Goal: Use online tool/utility

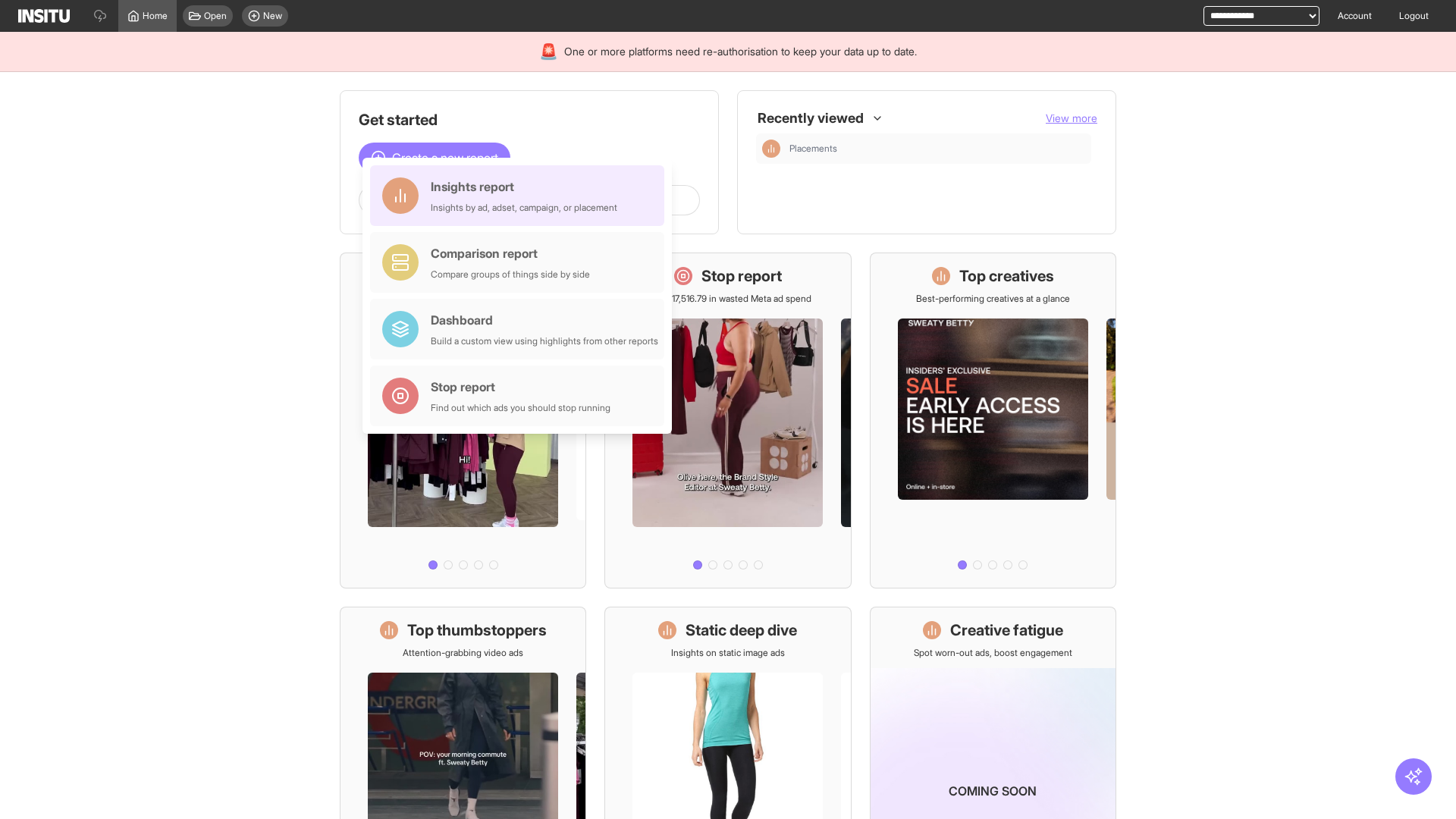
click at [521, 196] on div "Insights report Insights by ad, adset, campaign, or placement" at bounding box center [524, 195] width 187 height 36
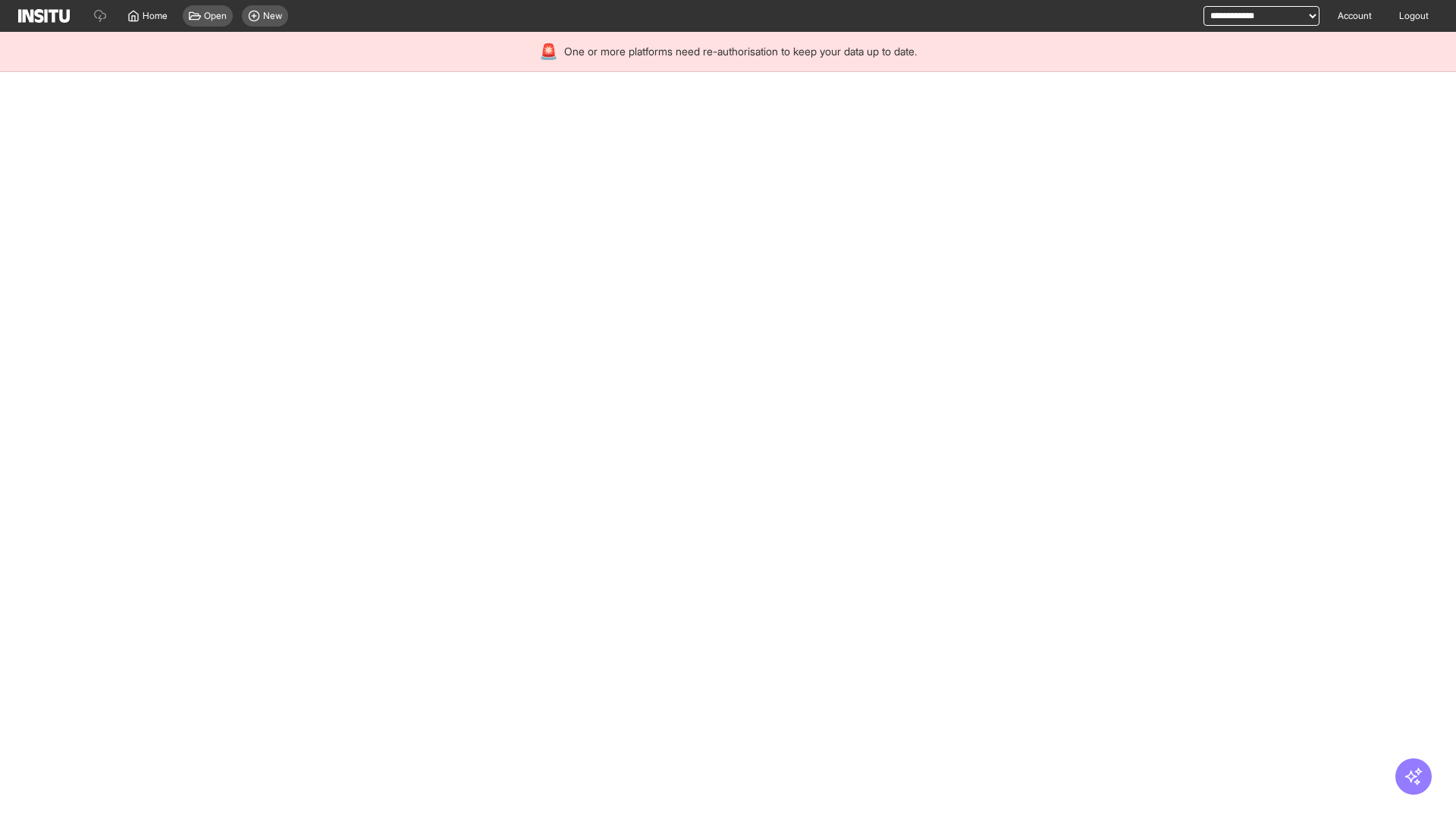
select select "**"
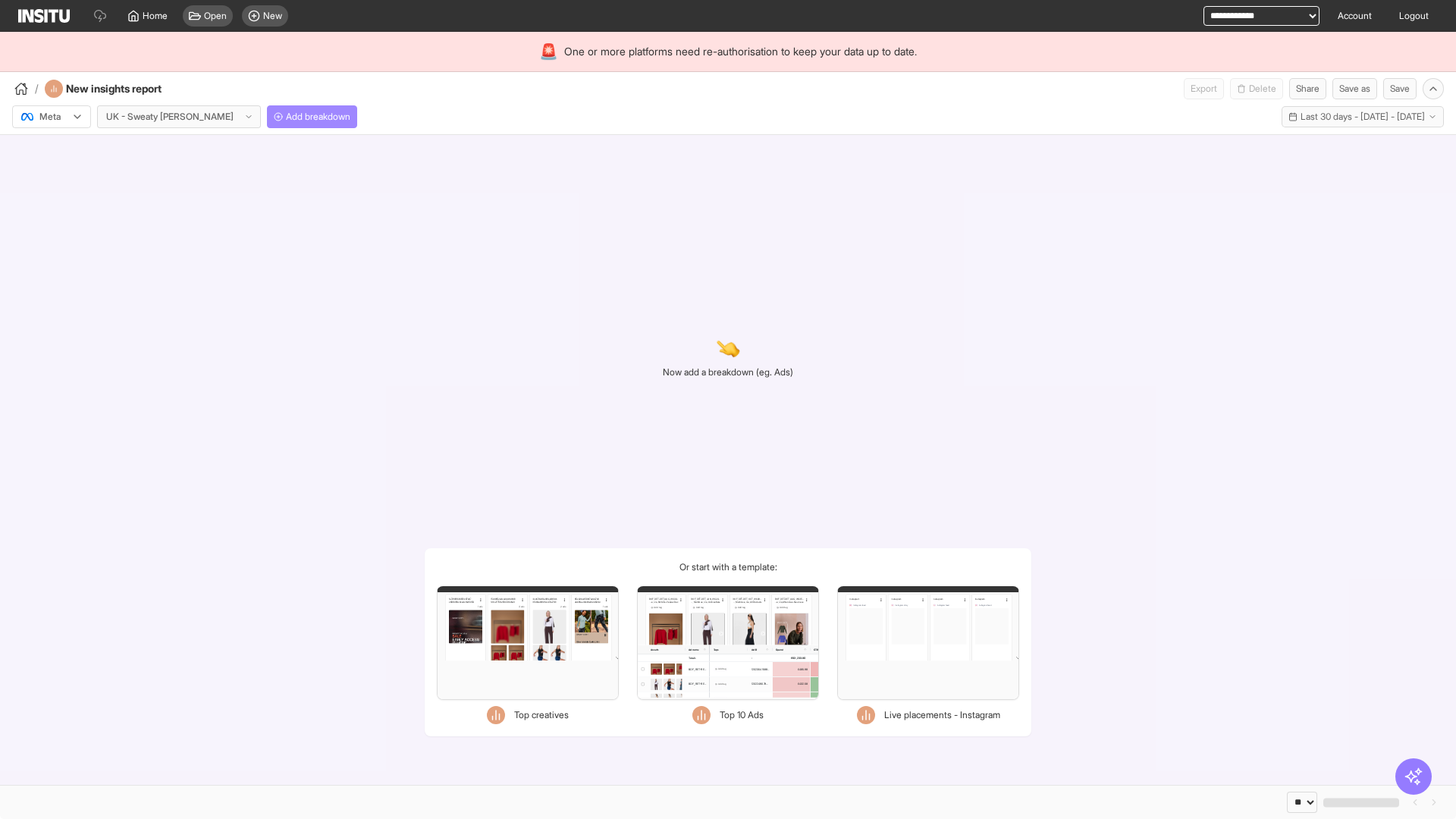
click at [286, 117] on span "Add breakdown" at bounding box center [317, 117] width 64 height 12
